Goal: Find contact information: Find contact information

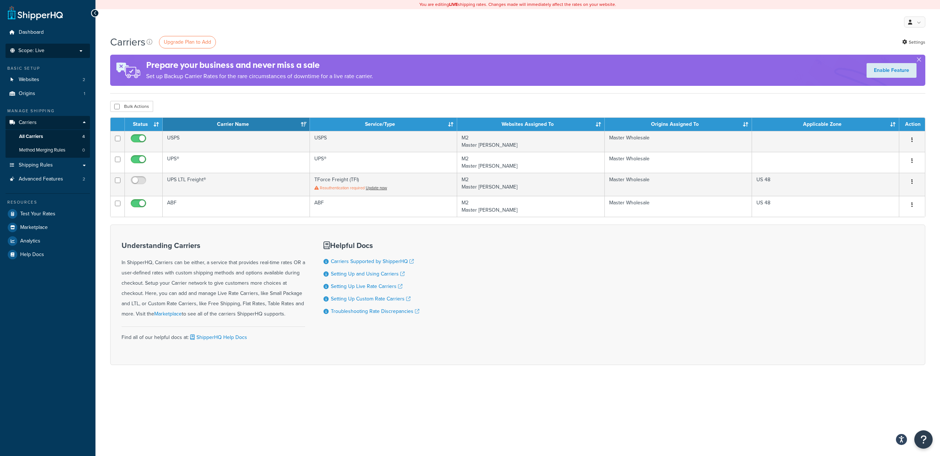
click at [71, 51] on p "Scope: Live" at bounding box center [48, 51] width 78 height 6
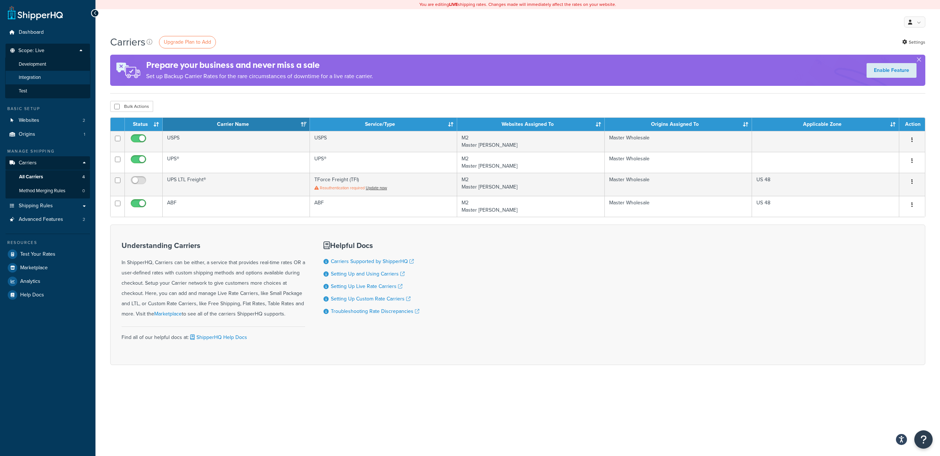
click at [47, 74] on li "Integration" at bounding box center [47, 78] width 85 height 14
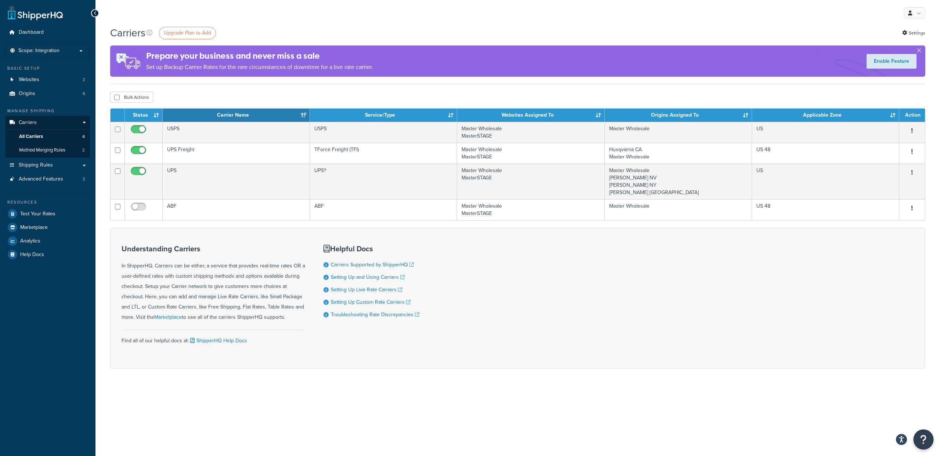
click at [927, 436] on button "Open Resource Center" at bounding box center [923, 440] width 20 height 20
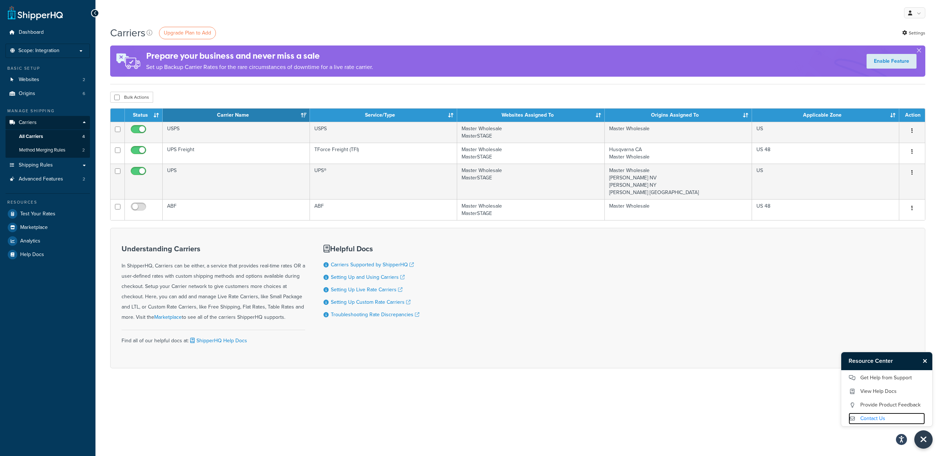
click at [883, 421] on link "Contact Us" at bounding box center [886, 419] width 76 height 12
